Goal: Task Accomplishment & Management: Manage account settings

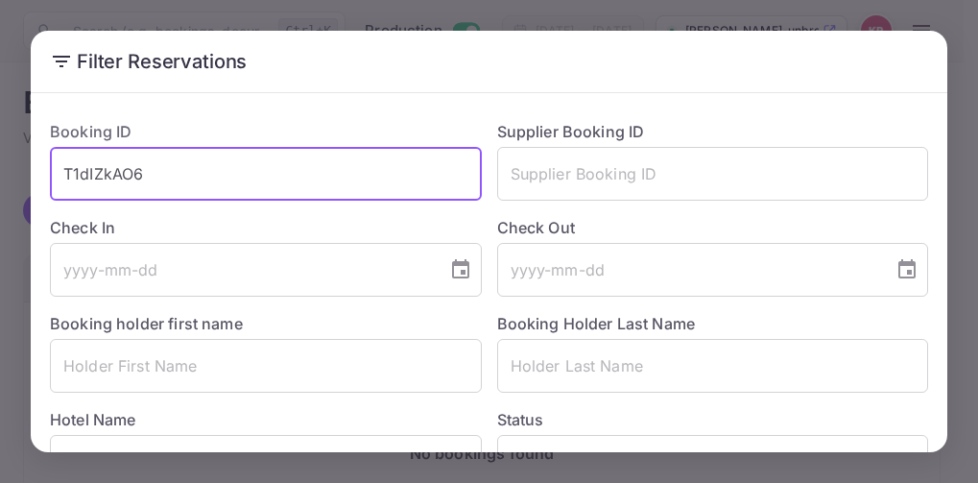
drag, startPoint x: 141, startPoint y: 177, endPoint x: 67, endPoint y: 178, distance: 73.9
click at [67, 178] on input "T1dIZkAO6" at bounding box center [266, 174] width 432 height 54
paste input "AVJXJE0Yv"
click at [64, 182] on input "AVJXJE0Yv" at bounding box center [266, 174] width 432 height 54
click at [152, 165] on input "AVJXJE0Yv" at bounding box center [266, 174] width 432 height 54
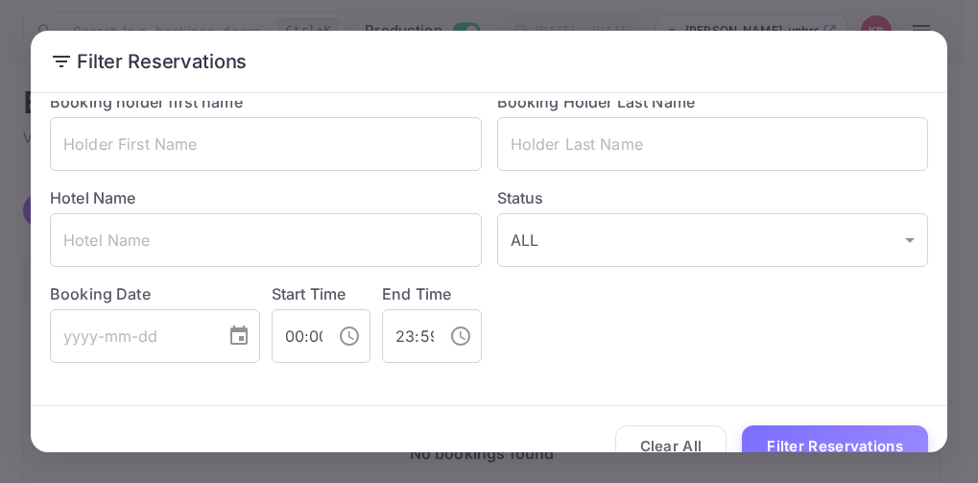
scroll to position [255, 0]
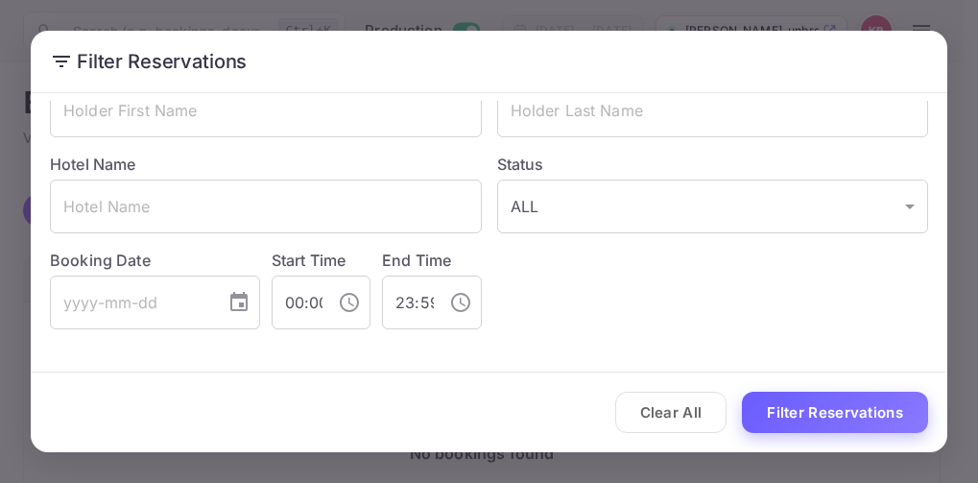
type input "AVJXJE0Yv"
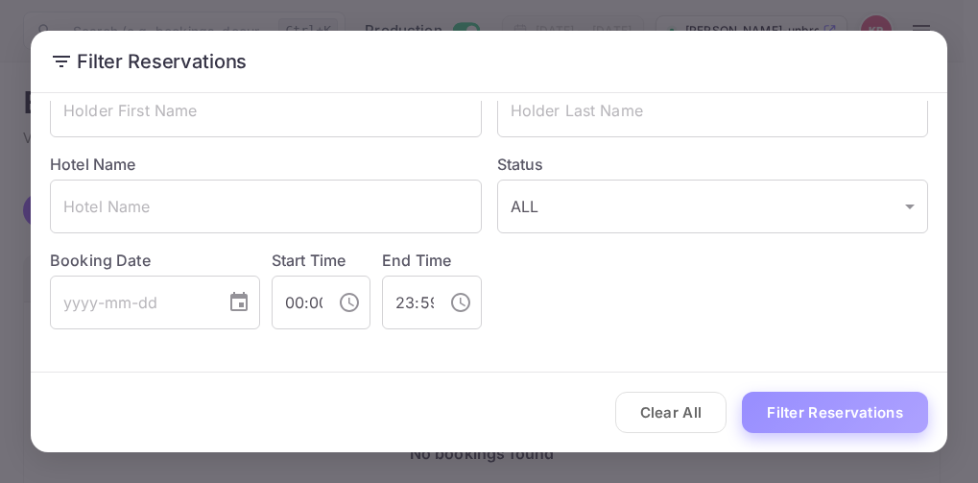
click at [831, 407] on button "Filter Reservations" at bounding box center [835, 411] width 186 height 41
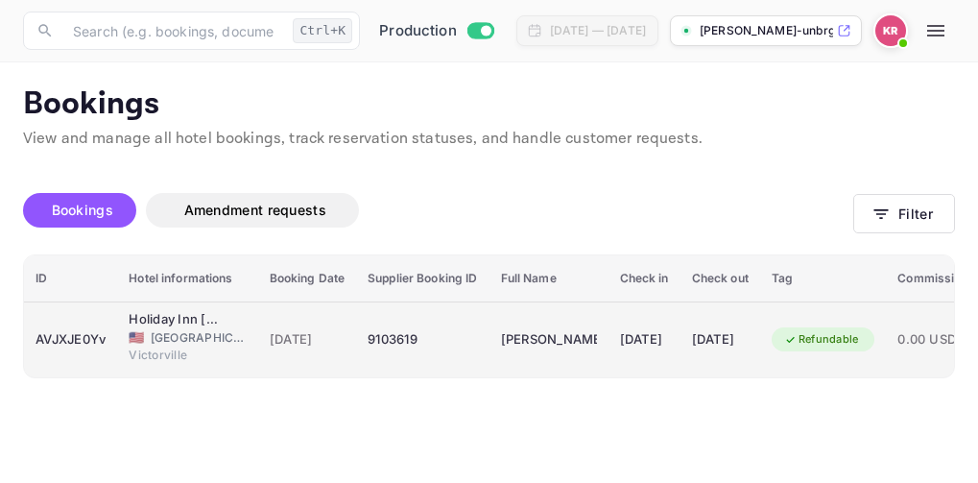
click at [401, 344] on div "9103619" at bounding box center [421, 339] width 109 height 31
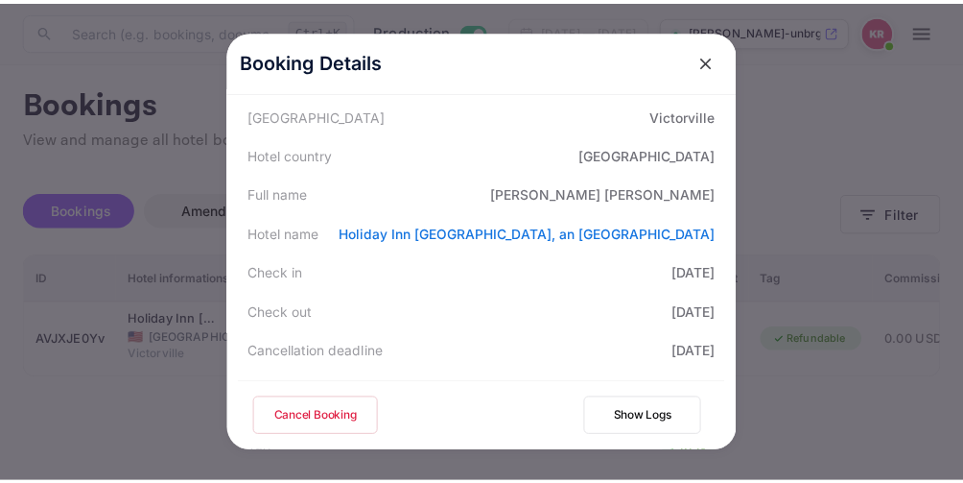
scroll to position [288, 0]
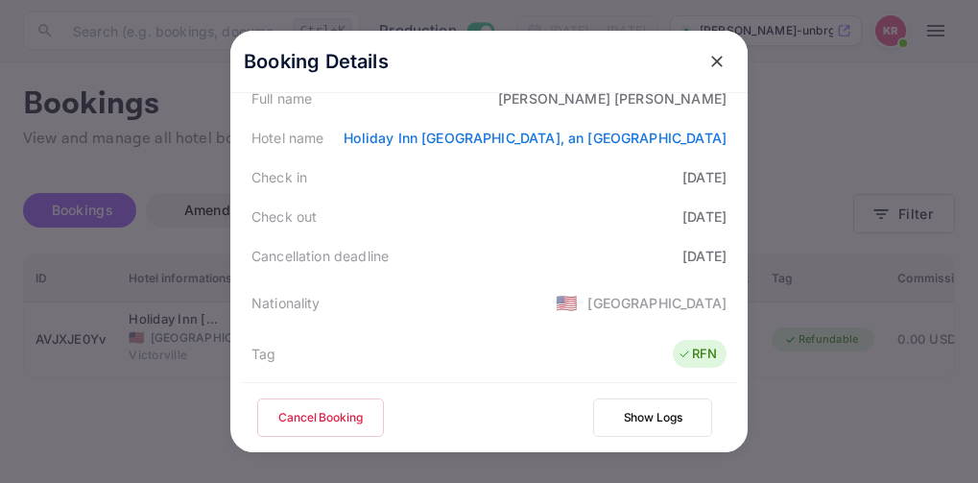
click at [309, 423] on button "Cancel Booking" at bounding box center [320, 417] width 127 height 38
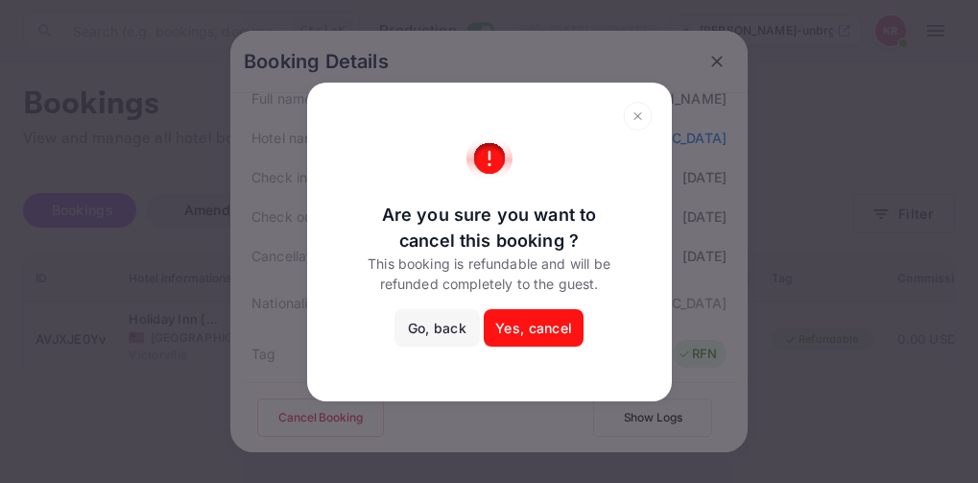
click at [541, 335] on button "Yes, cancel" at bounding box center [534, 328] width 100 height 38
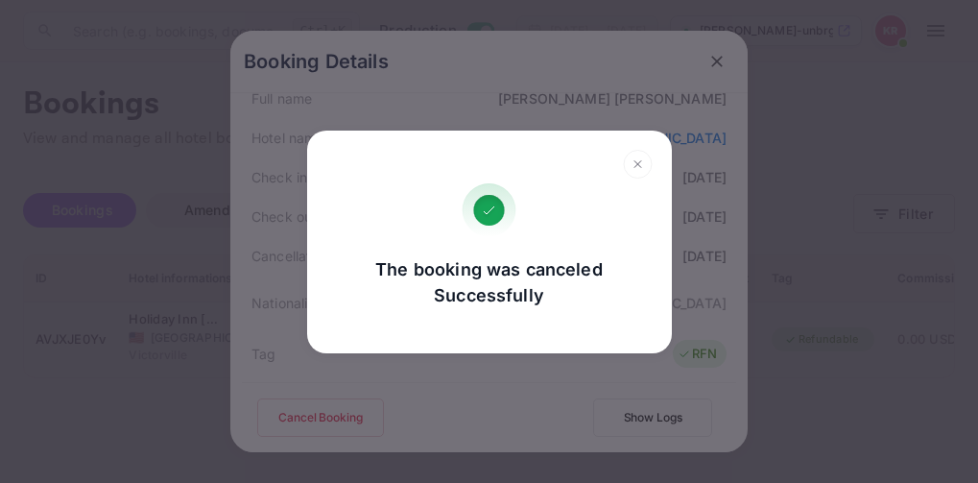
click at [638, 166] on icon at bounding box center [638, 164] width 30 height 29
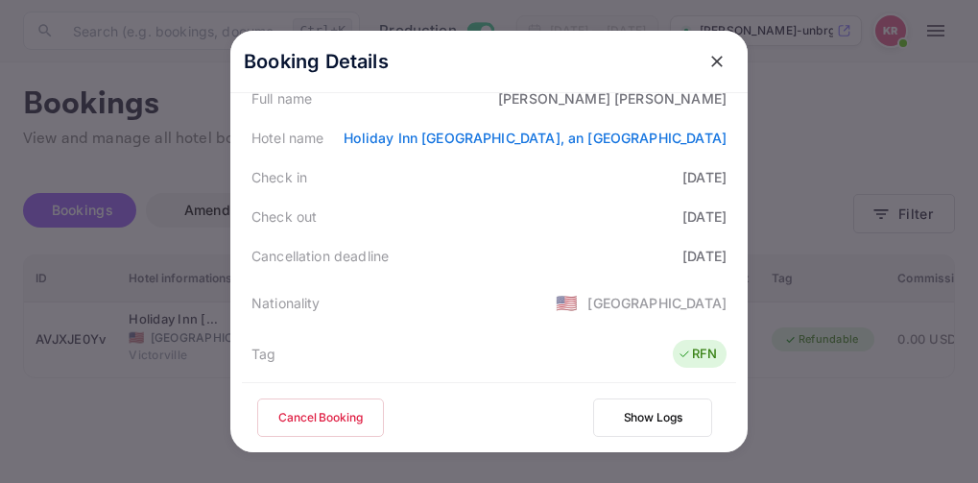
click at [711, 59] on icon "close" at bounding box center [717, 62] width 12 height 12
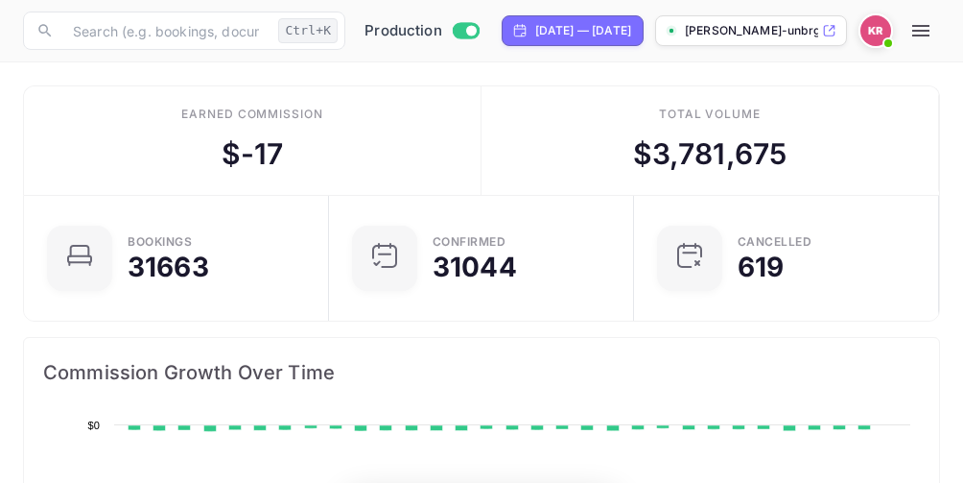
scroll to position [297, 435]
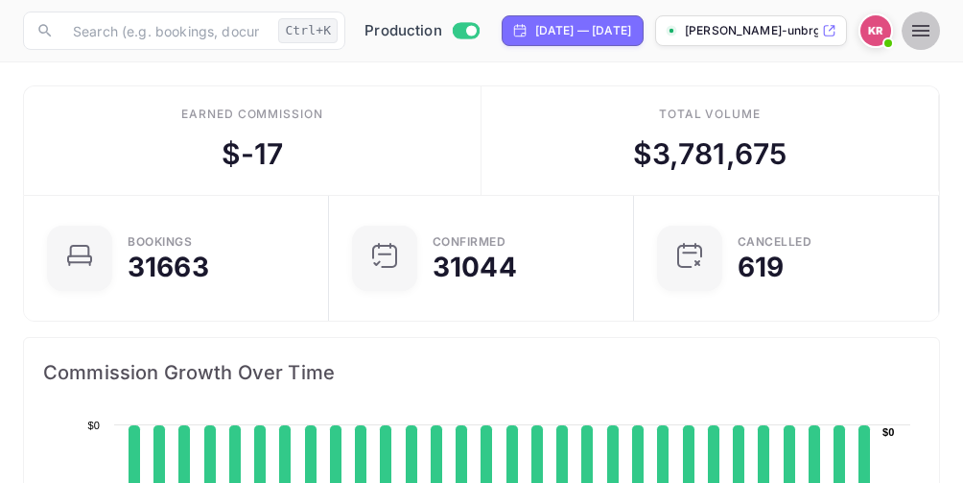
click at [932, 33] on icon "button" at bounding box center [920, 30] width 23 height 23
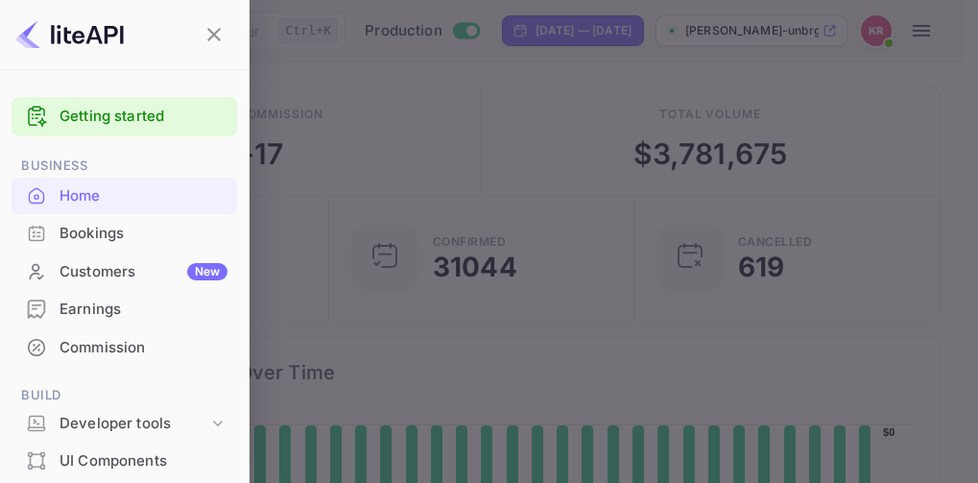
click at [88, 232] on div "Bookings" at bounding box center [143, 234] width 168 height 22
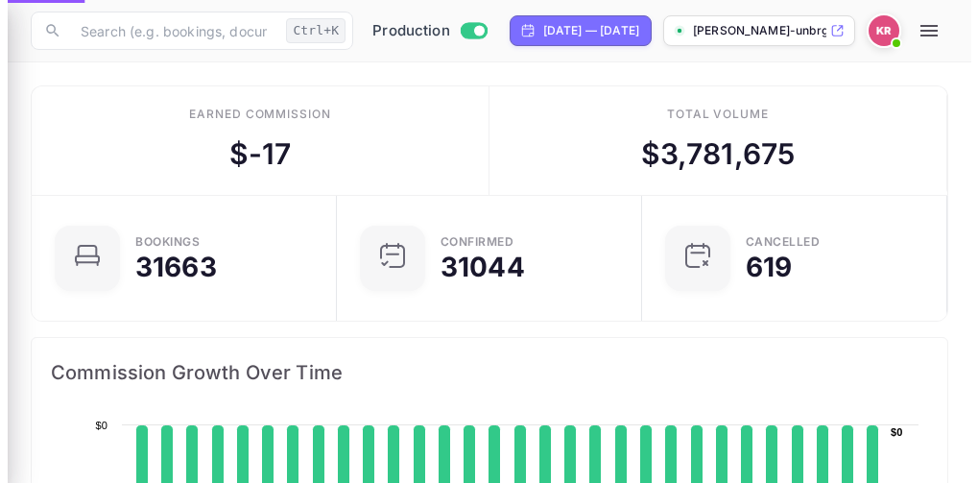
scroll to position [15, 15]
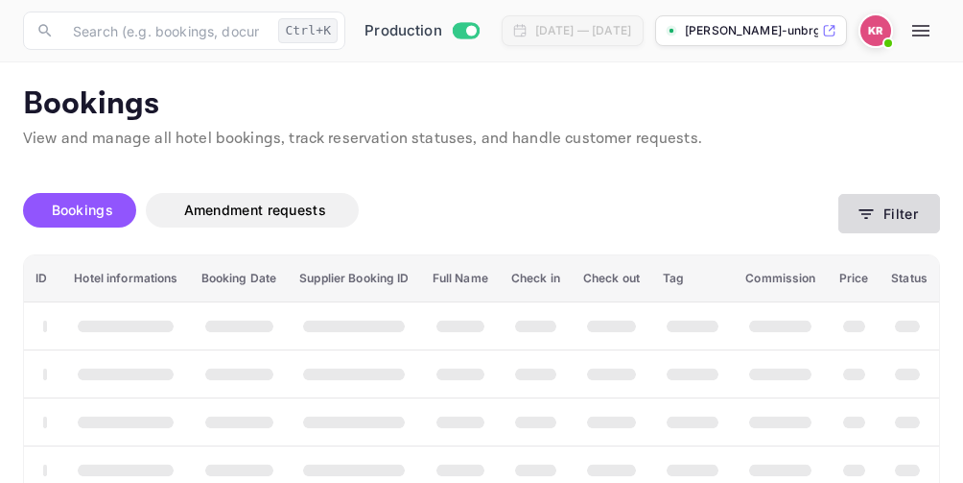
click at [867, 215] on icon "button" at bounding box center [866, 213] width 19 height 19
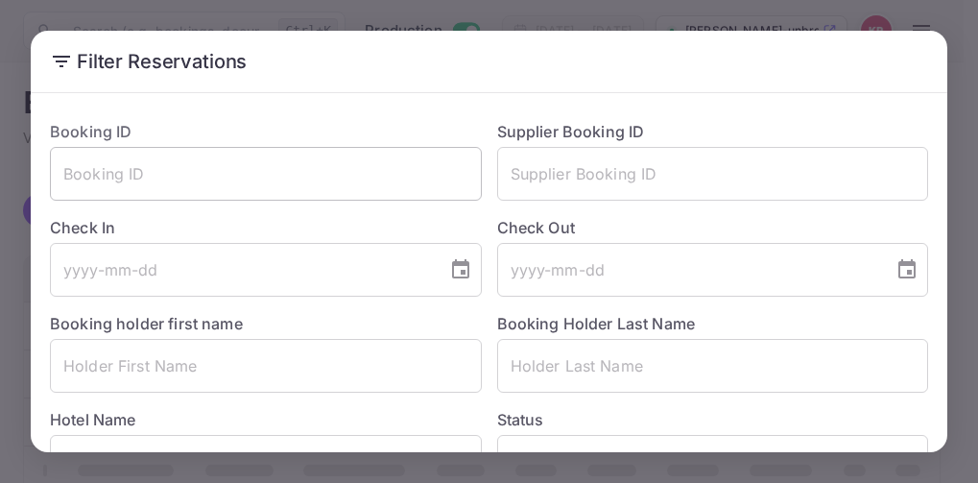
click at [83, 188] on input "text" at bounding box center [266, 174] width 432 height 54
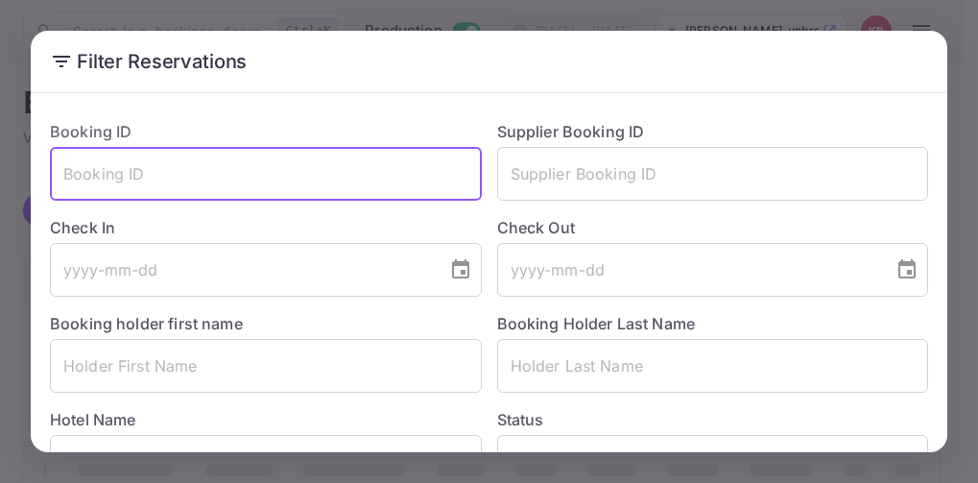
paste input "FdbXf1YME"
click at [66, 174] on input "FdbXf1YME" at bounding box center [266, 174] width 432 height 54
click at [149, 177] on input "FdbXf1YME" at bounding box center [266, 174] width 432 height 54
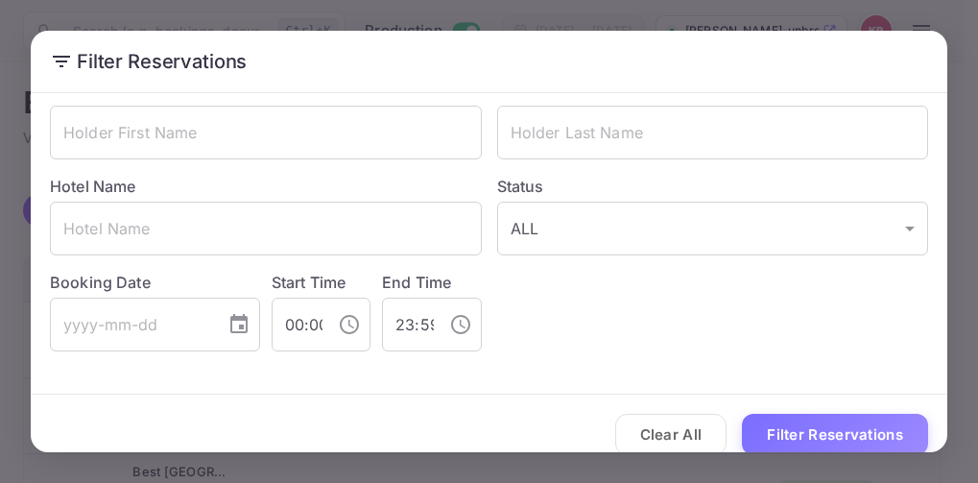
scroll to position [255, 0]
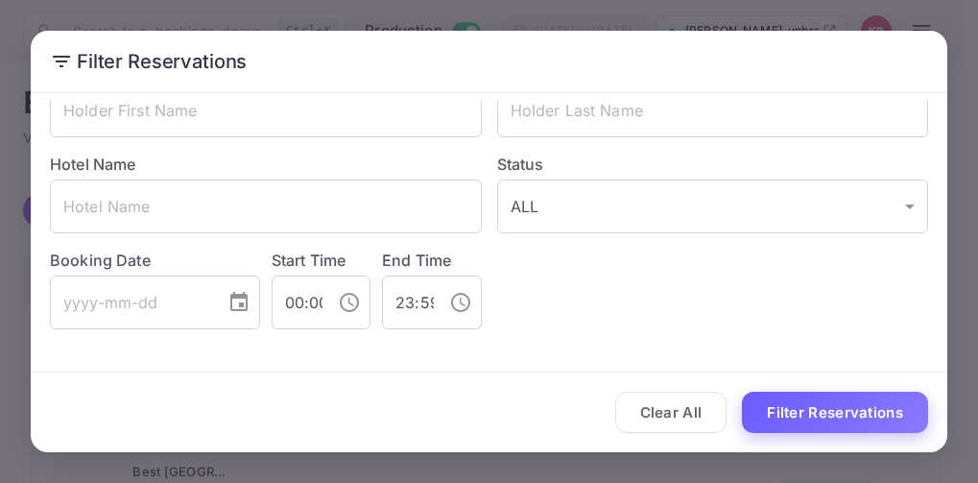
type input "FdbXf1YME"
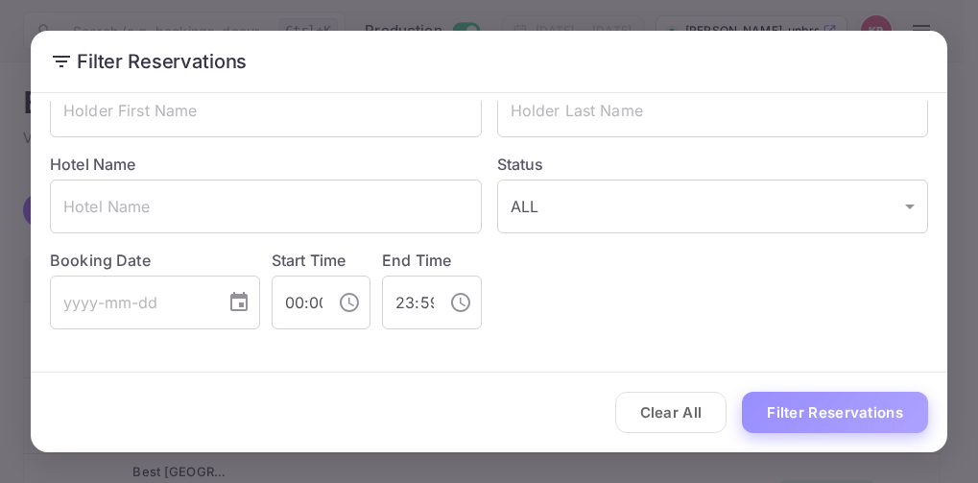
click at [801, 412] on button "Filter Reservations" at bounding box center [835, 411] width 186 height 41
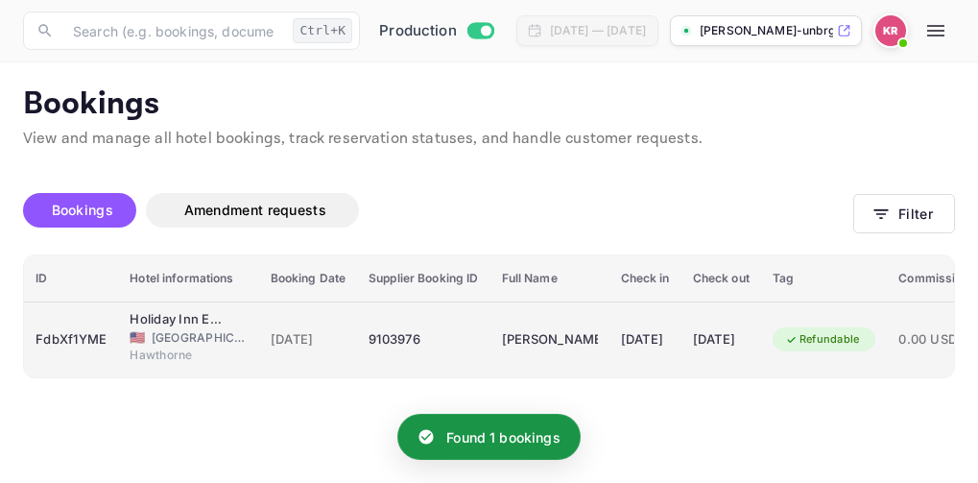
click at [398, 343] on div "9103976" at bounding box center [422, 339] width 109 height 31
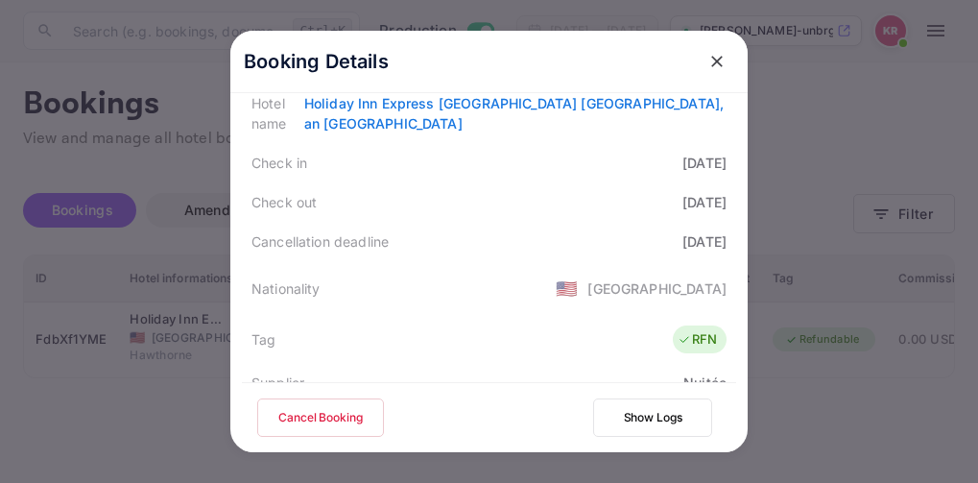
scroll to position [288, 0]
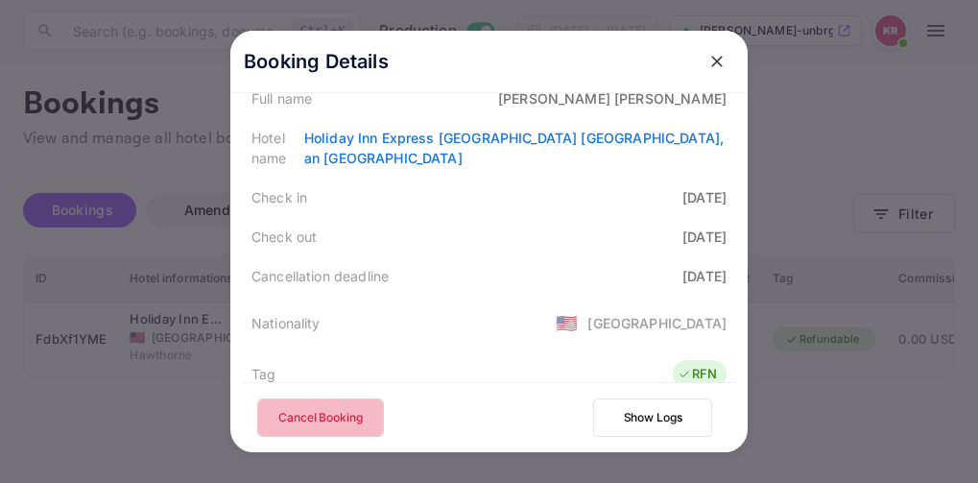
click at [295, 418] on button "Cancel Booking" at bounding box center [320, 417] width 127 height 38
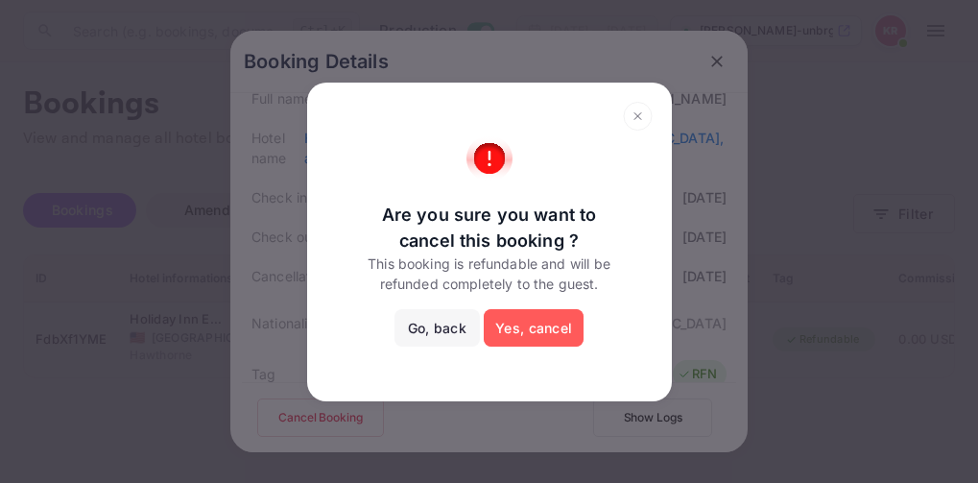
click at [513, 331] on button "Yes, cancel" at bounding box center [534, 328] width 100 height 38
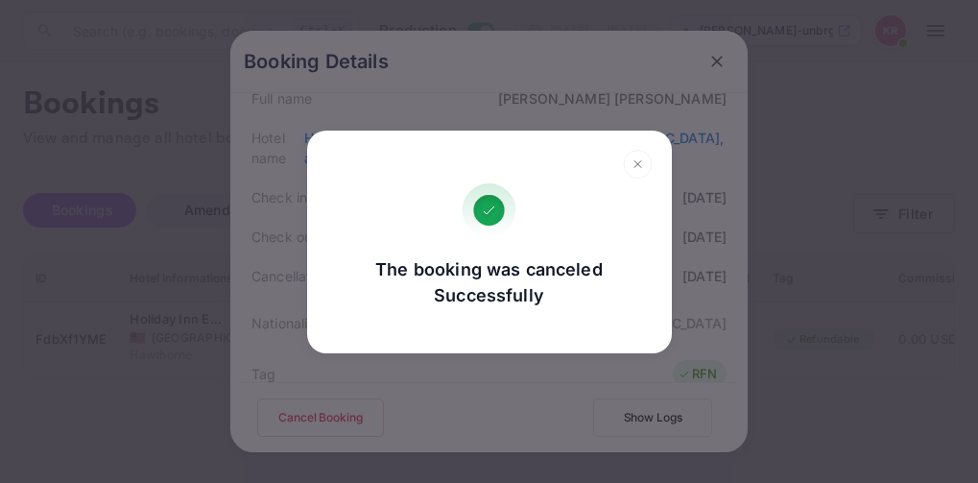
click at [637, 169] on icon at bounding box center [638, 164] width 30 height 29
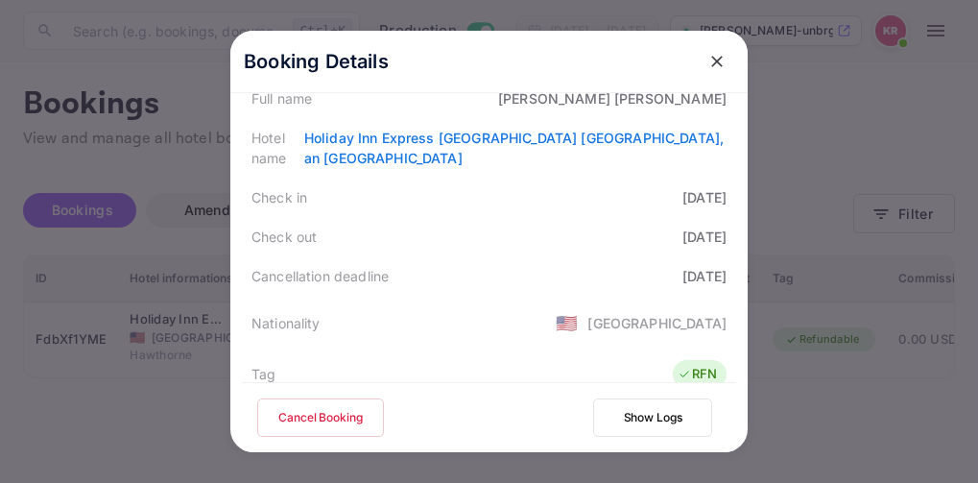
click at [709, 66] on icon "close" at bounding box center [716, 61] width 19 height 19
